Goal: Information Seeking & Learning: Find specific fact

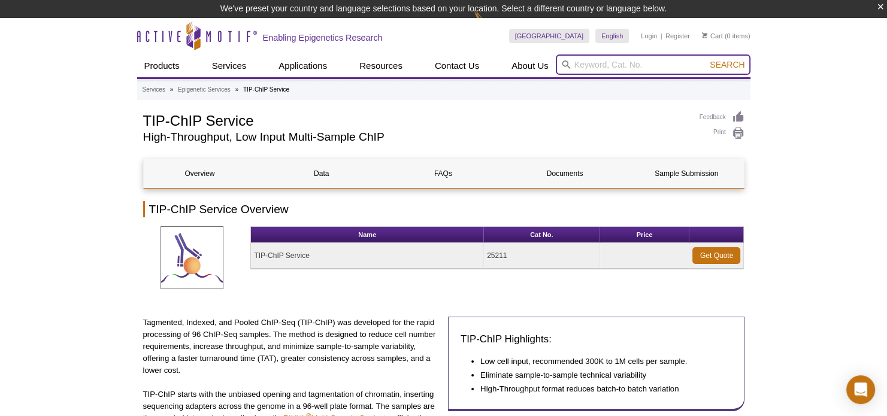
click at [592, 71] on input "search" at bounding box center [653, 64] width 195 height 20
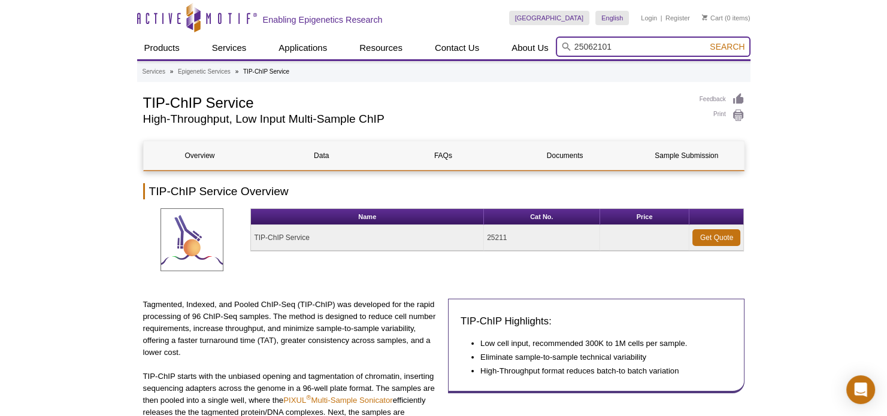
type input "25062101"
click at [706, 41] on button "Search" at bounding box center [727, 46] width 42 height 11
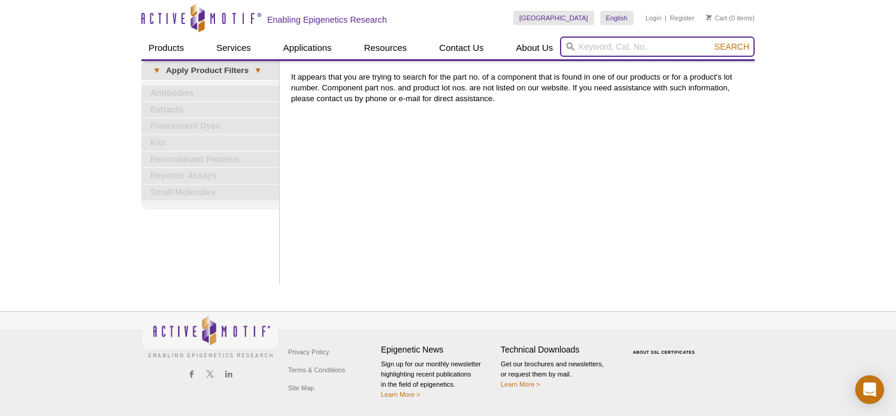
click at [654, 50] on input "search" at bounding box center [657, 47] width 195 height 20
click at [711, 41] on button "Search" at bounding box center [732, 46] width 42 height 11
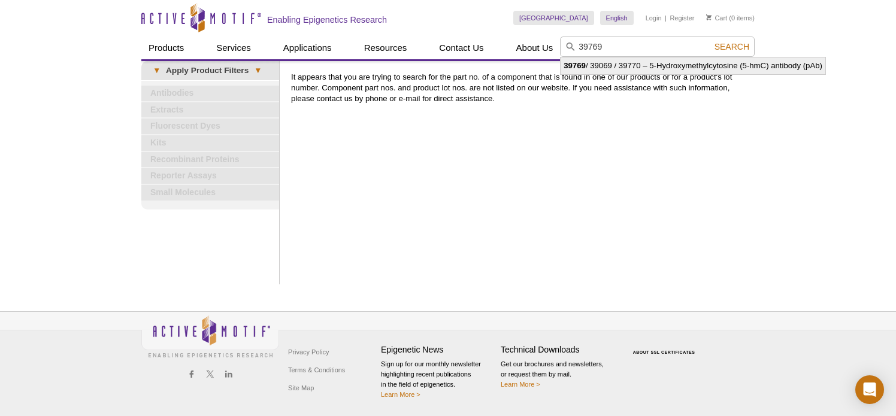
click at [670, 59] on li "39769 / 39069 / 39770 – 5-Hydroxymethylcytosine (5-hmC) antibody (pAb)" at bounding box center [692, 65] width 265 height 17
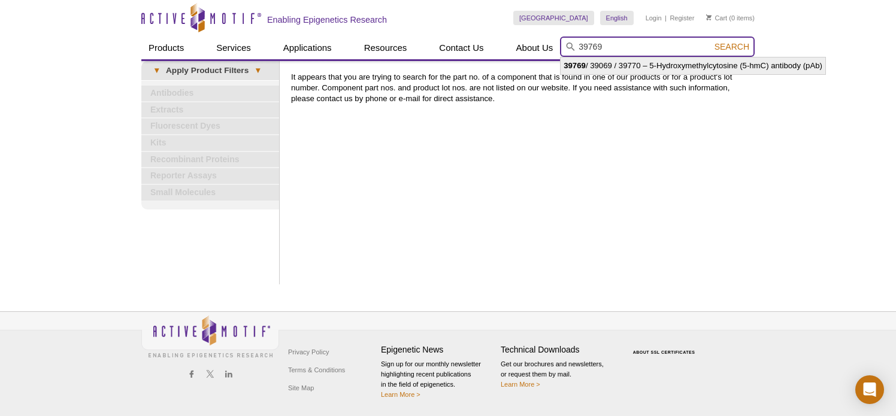
type input "39769 / 39069 / 39770 – 5-Hydroxymethylcytosine (5-hmC) antibody (pAb)"
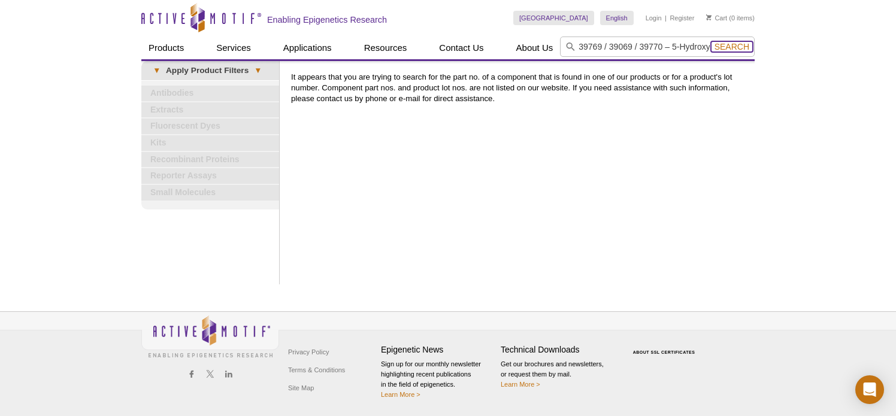
click at [726, 49] on span "Search" at bounding box center [731, 47] width 35 height 10
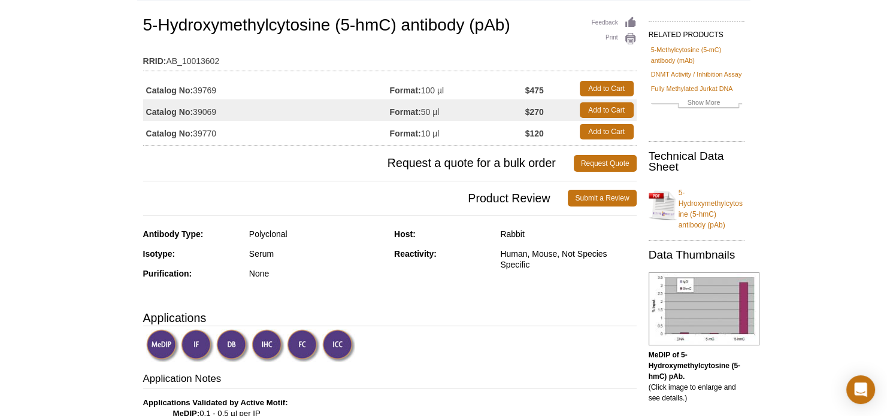
scroll to position [60, 0]
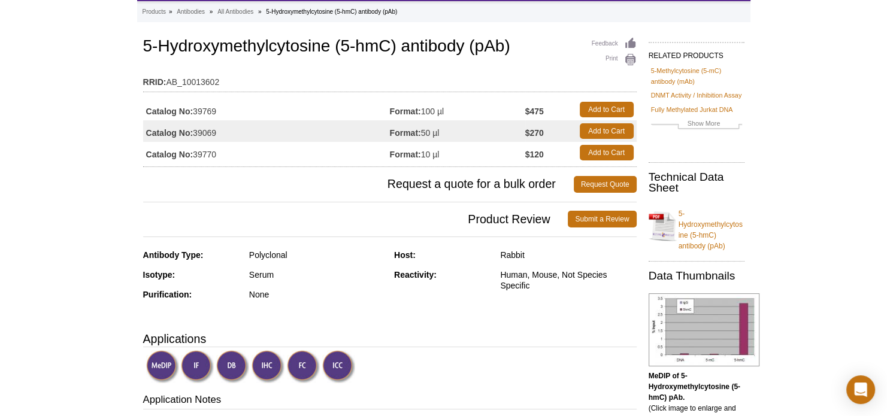
drag, startPoint x: 234, startPoint y: 110, endPoint x: 195, endPoint y: 108, distance: 39.0
click at [195, 108] on td "Catalog No: 39769" at bounding box center [266, 110] width 247 height 22
copy td "39769"
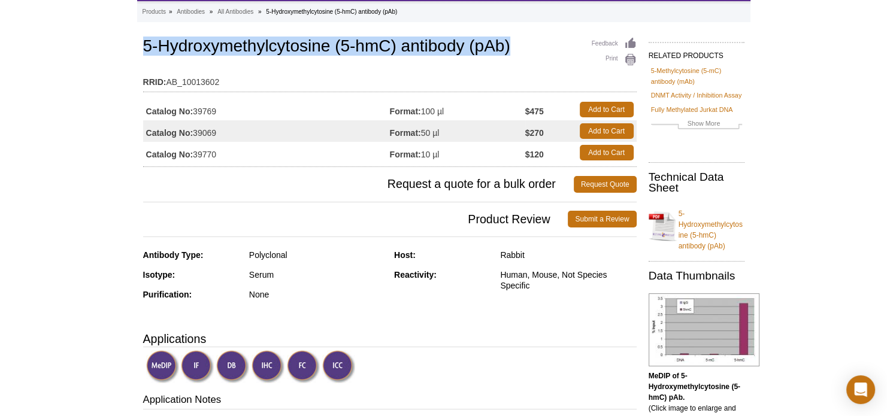
drag, startPoint x: 529, startPoint y: 52, endPoint x: 140, endPoint y: 40, distance: 389.3
copy h1 "5-Hydroxymethylcytosine (5-hmC) antibody (pAb)"
